Goal: Task Accomplishment & Management: Use online tool/utility

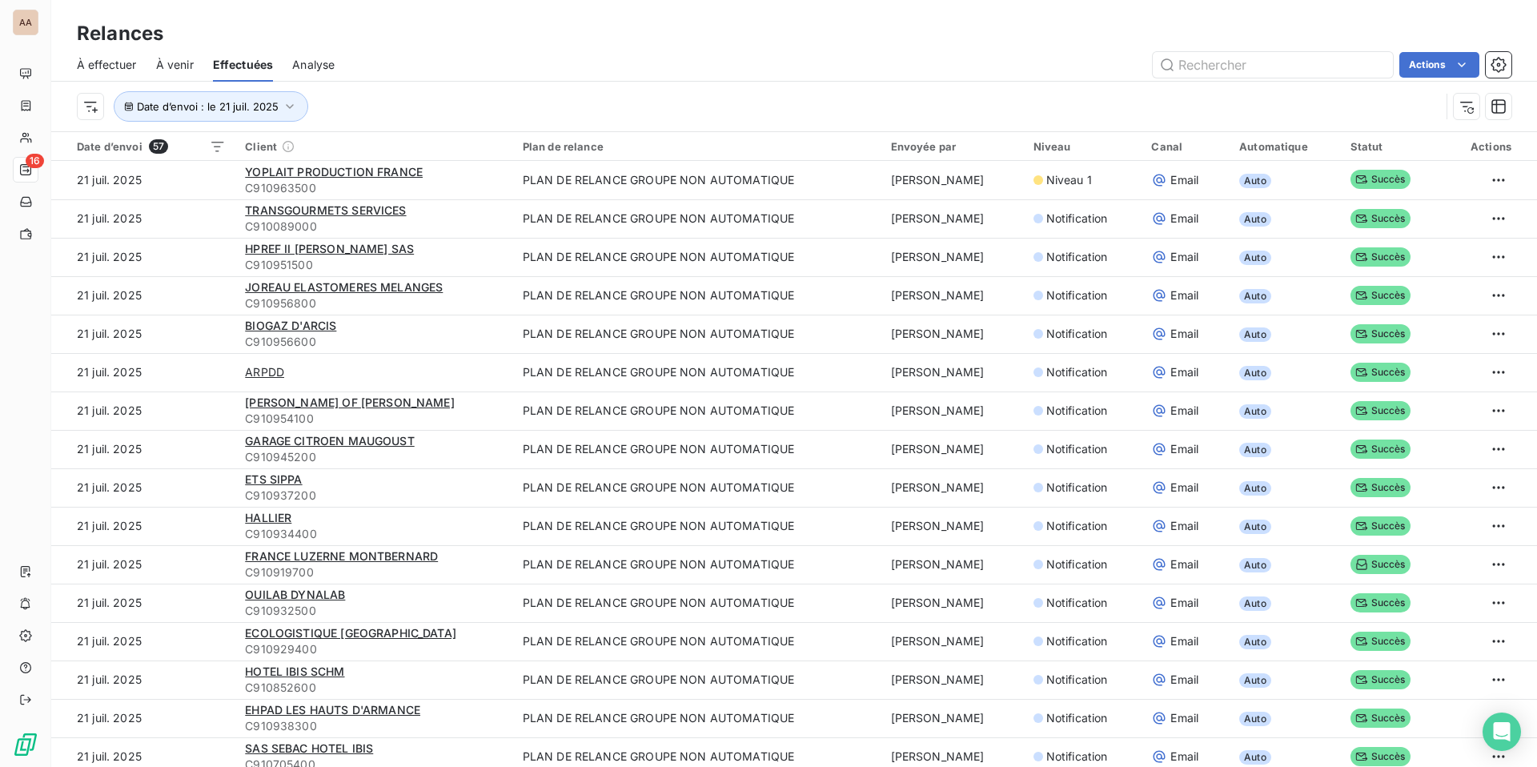
scroll to position [398, 0]
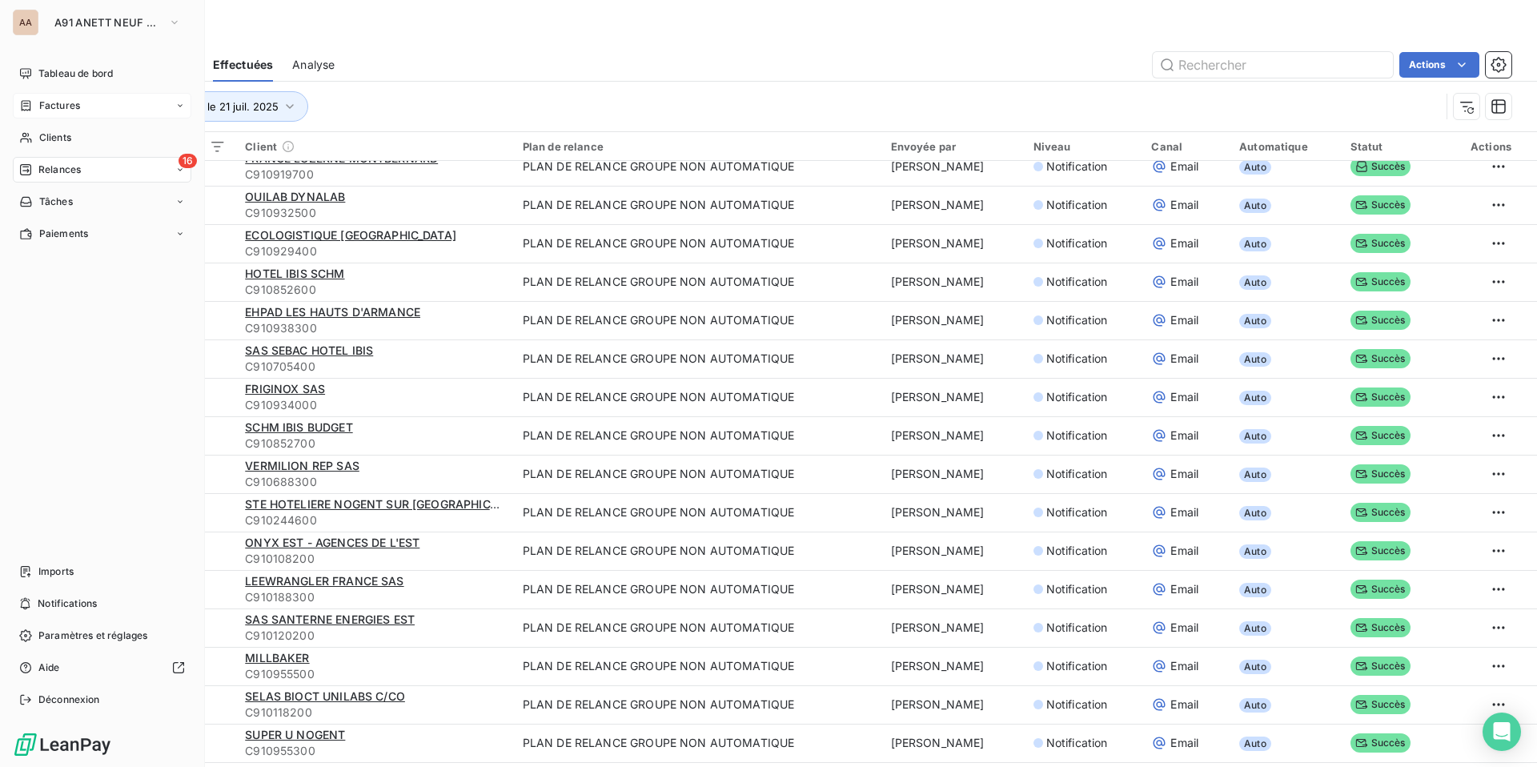
click at [31, 111] on icon at bounding box center [26, 105] width 14 height 13
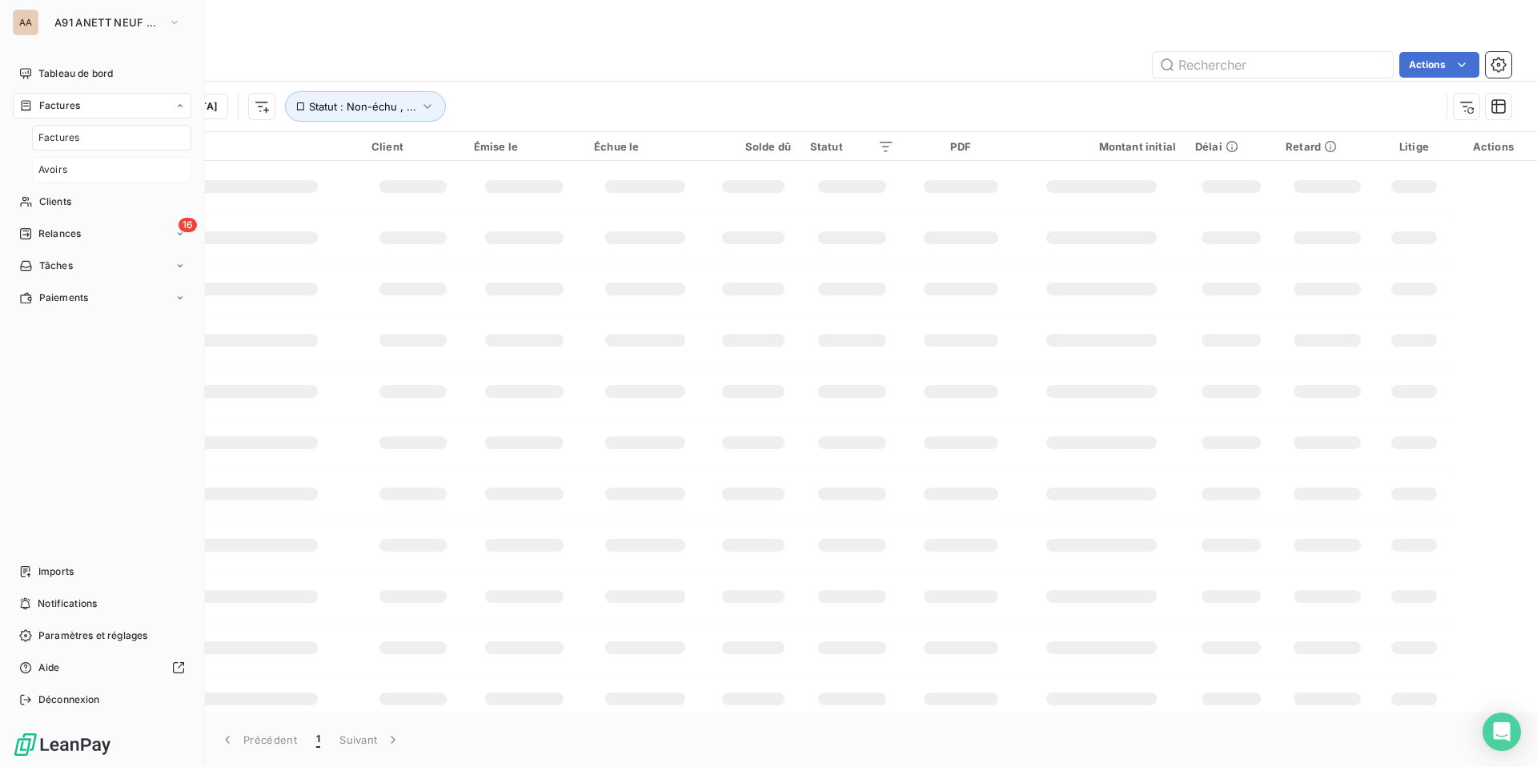
click at [106, 176] on div "Avoirs" at bounding box center [111, 170] width 159 height 26
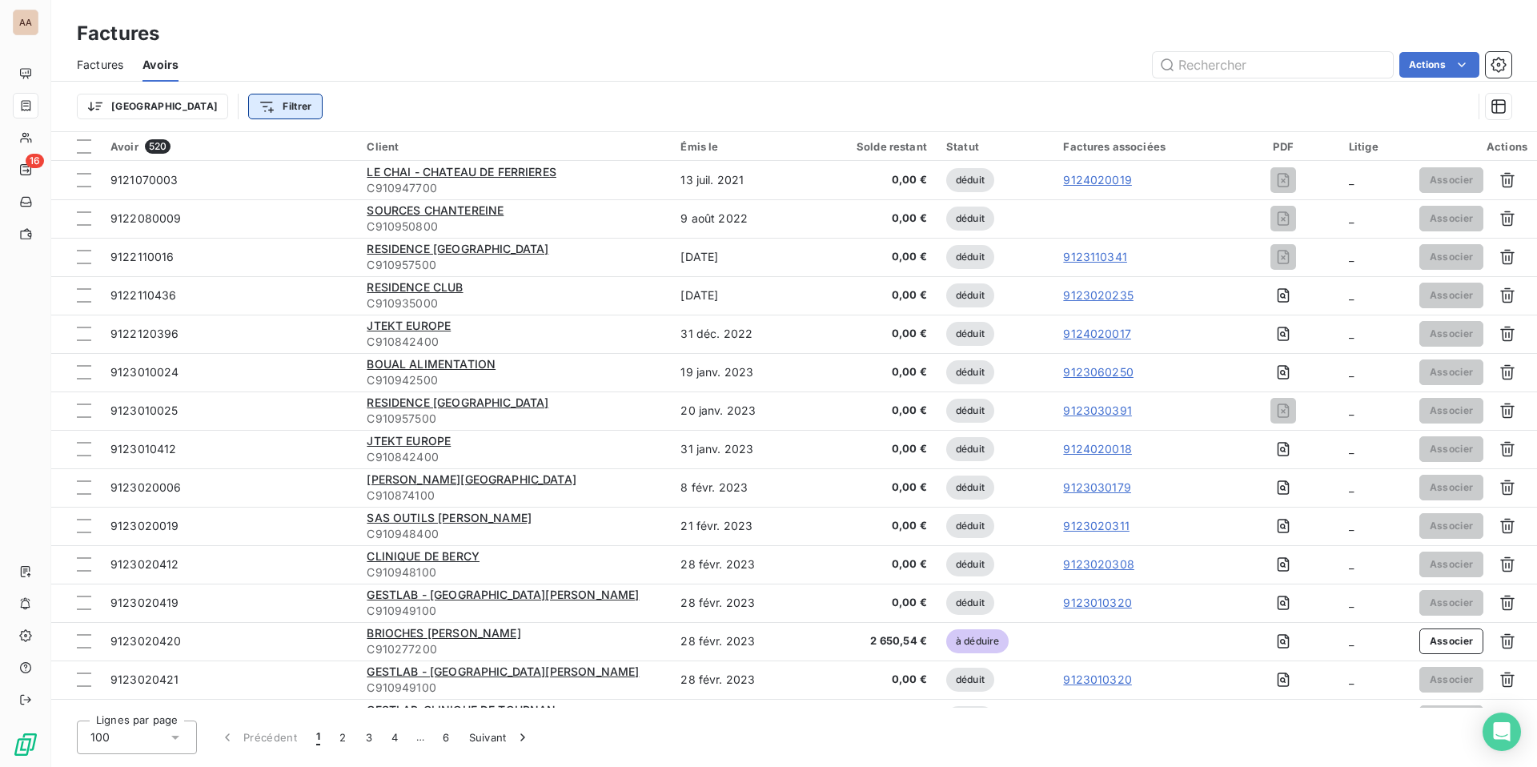
click at [217, 101] on html "AA 16 Factures Factures Avoirs Actions Trier Filtrer Avoir 520 Client Émis le S…" at bounding box center [768, 383] width 1537 height 767
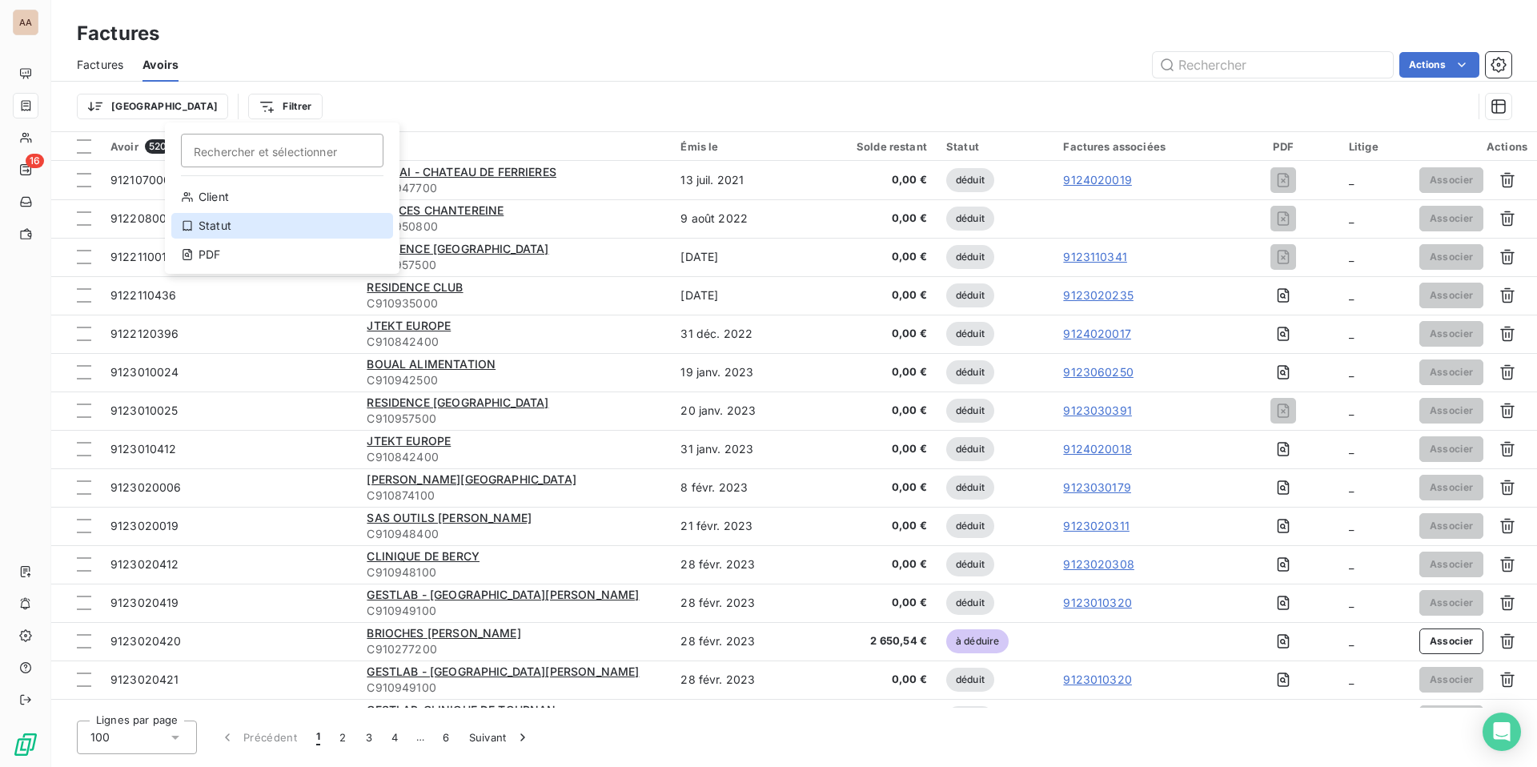
click at [225, 226] on div "Statut" at bounding box center [282, 226] width 222 height 26
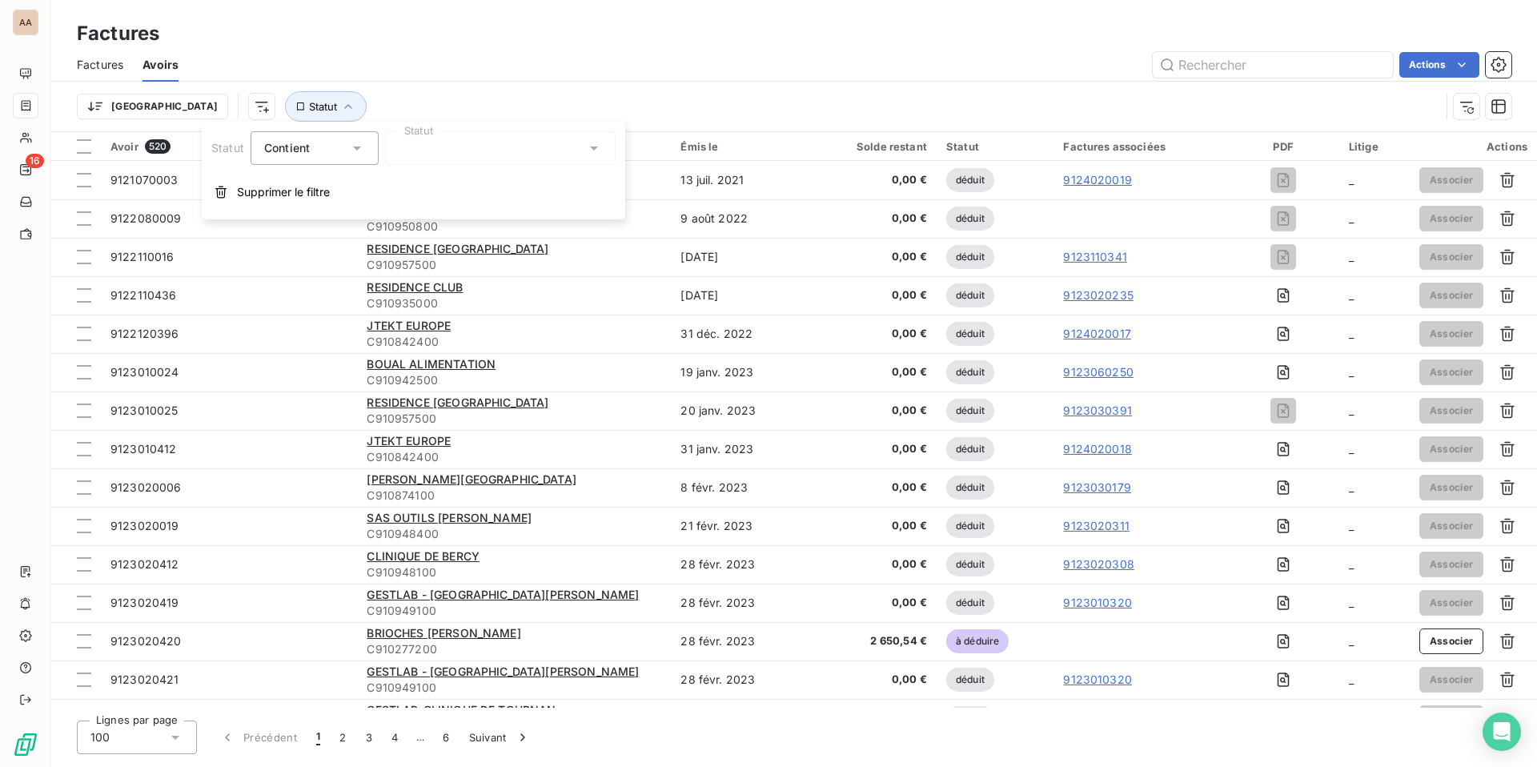
click at [454, 143] on div at bounding box center [500, 148] width 230 height 34
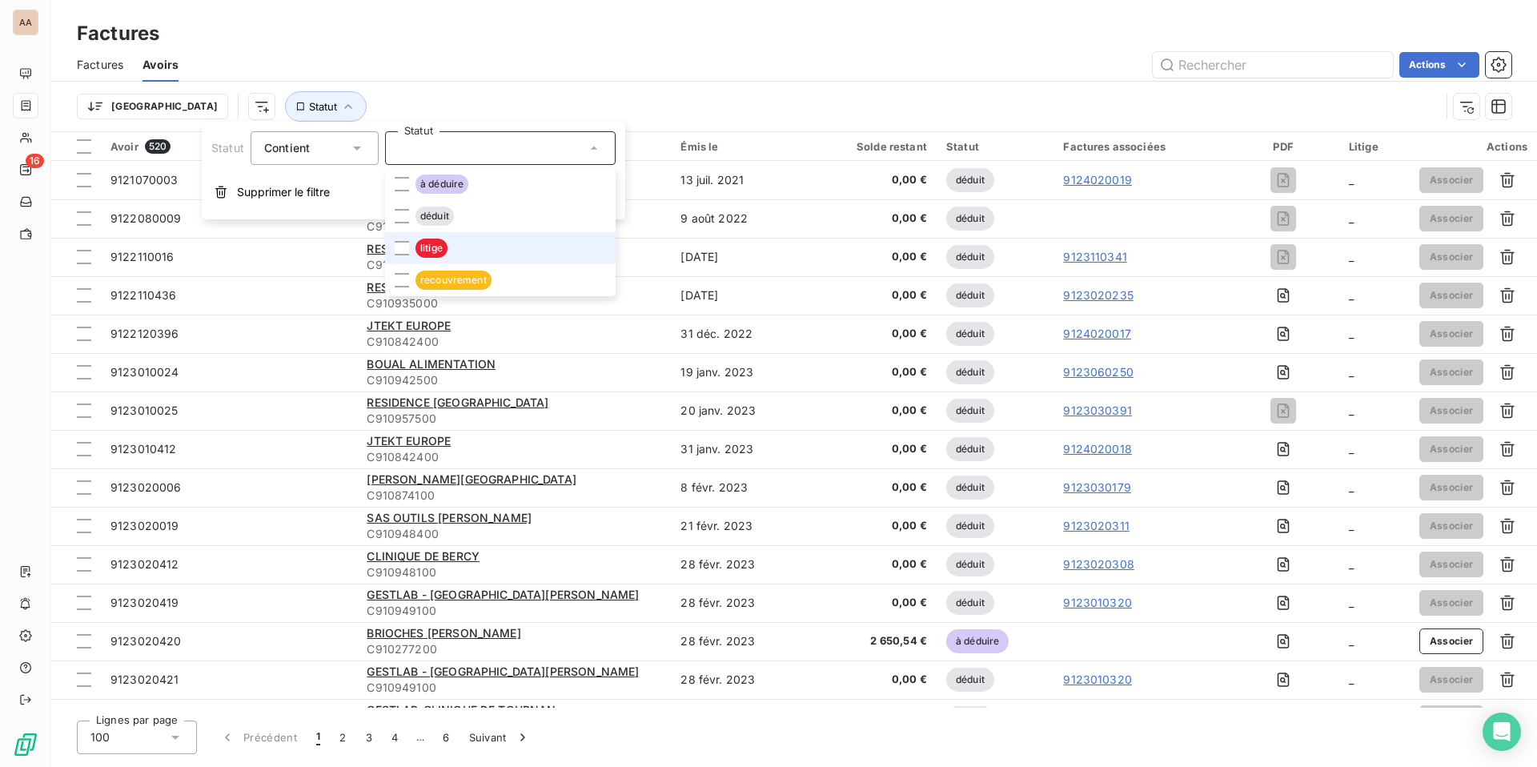
click at [463, 249] on li "litige" at bounding box center [500, 248] width 230 height 32
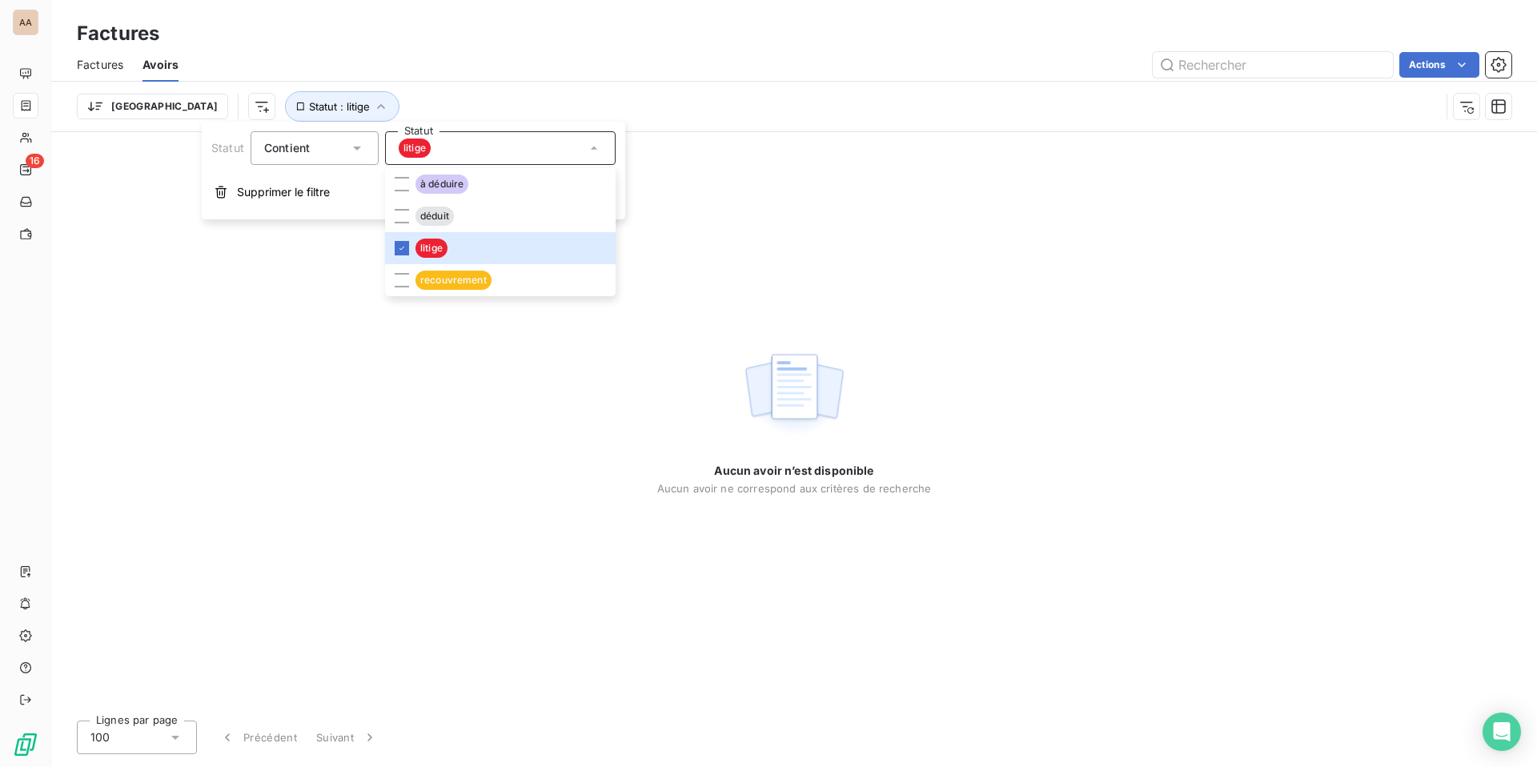
click at [743, 45] on div "Factures" at bounding box center [793, 33] width 1485 height 29
